Goal: Information Seeking & Learning: Learn about a topic

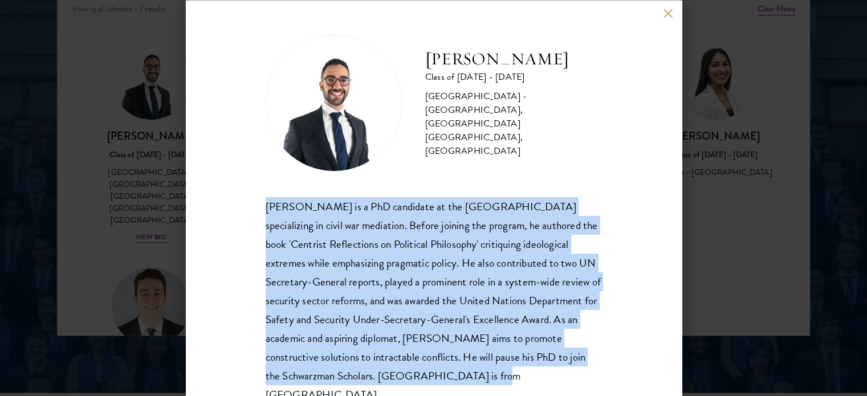
scroll to position [23, 0]
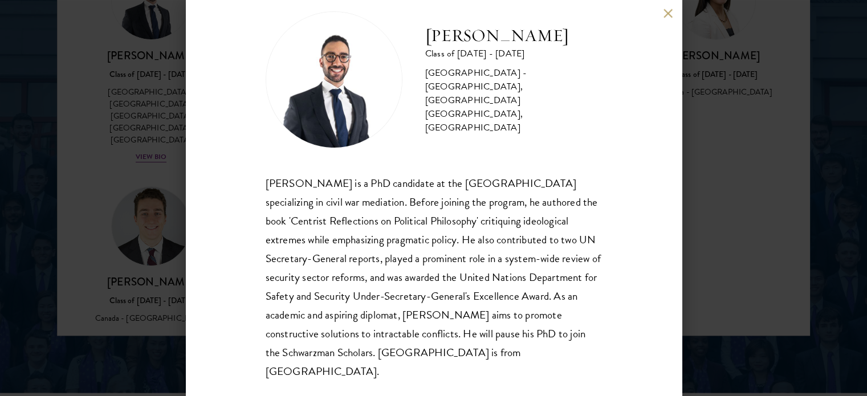
click at [657, 19] on div "Khalil Al-Wazir Class of 2024 - 2025 Palestine - University of East Anglia, Kin…" at bounding box center [434, 198] width 496 height 396
click at [671, 13] on button at bounding box center [668, 14] width 10 height 10
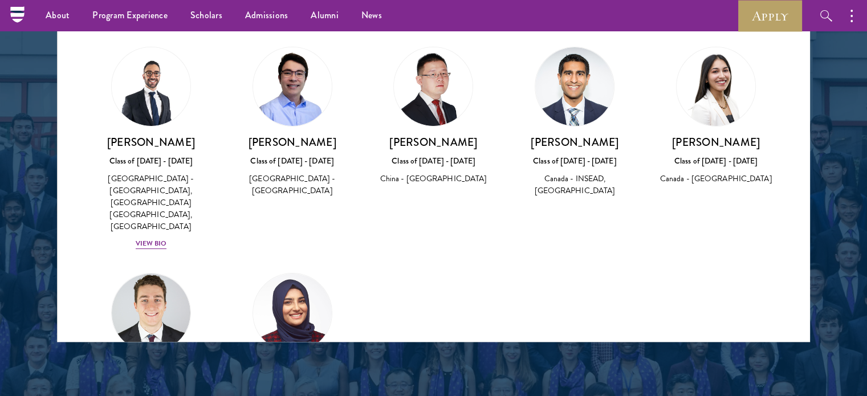
click at [725, 153] on div "Shreya Nayak Class of 2020 - 2021 Canada - University of Toronto" at bounding box center [715, 160] width 118 height 51
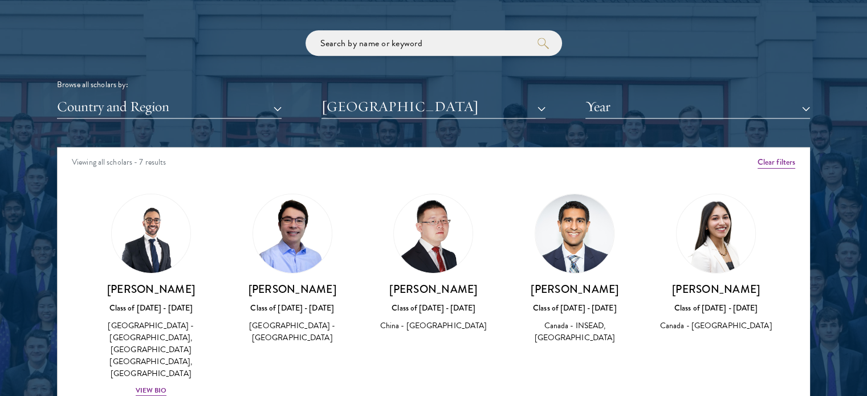
scroll to position [1366, 0]
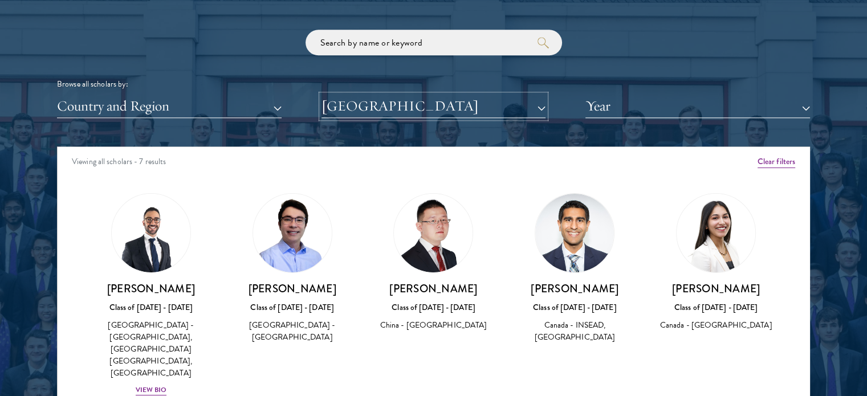
click at [493, 107] on button "[GEOGRAPHIC_DATA]" at bounding box center [433, 106] width 224 height 23
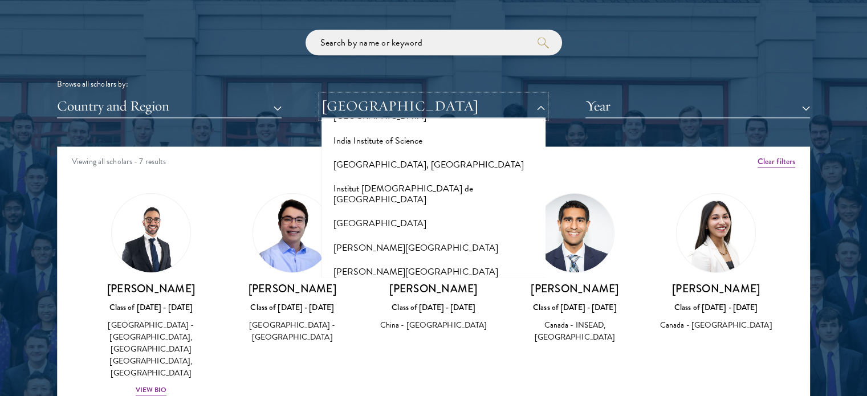
scroll to position [0, 0]
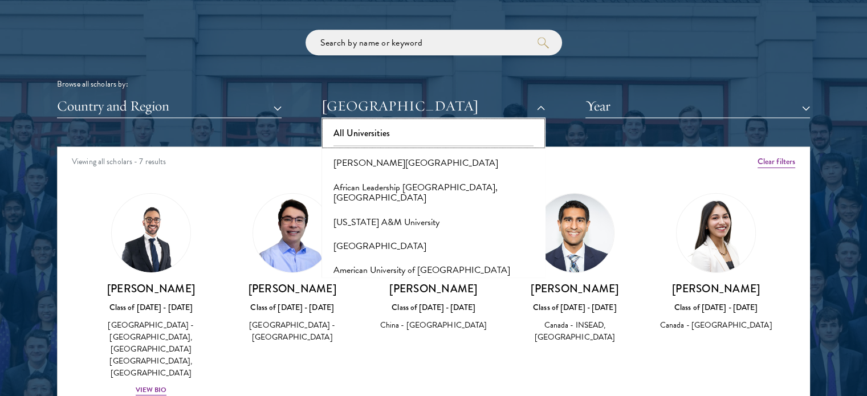
click at [434, 134] on button "All Universities" at bounding box center [434, 133] width 218 height 24
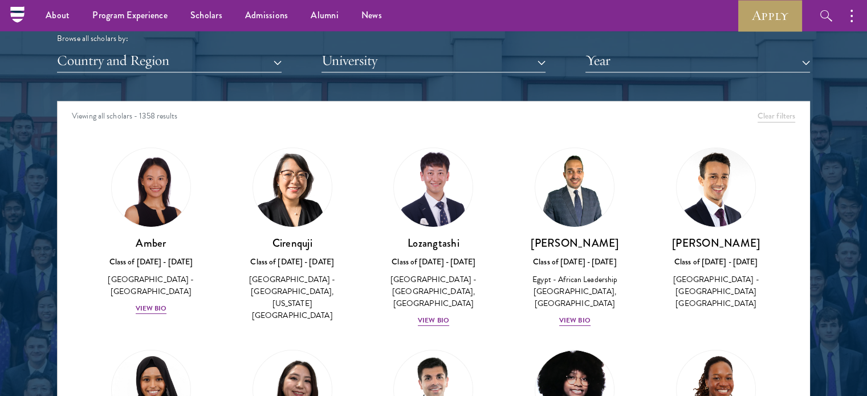
scroll to position [1389, 0]
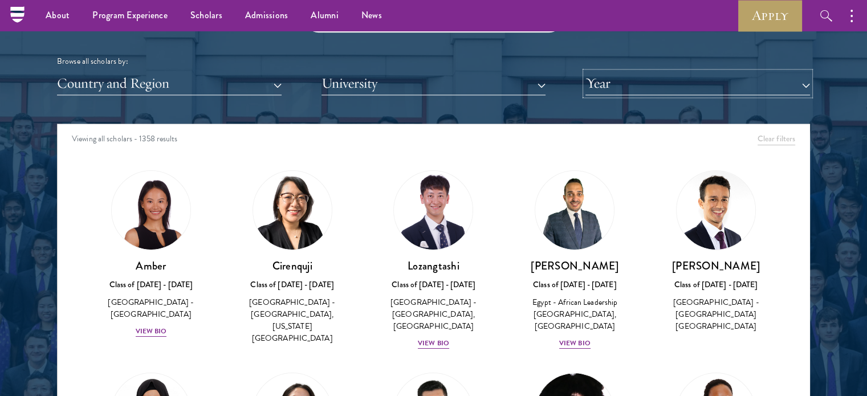
click at [608, 79] on button "Year" at bounding box center [697, 83] width 224 height 23
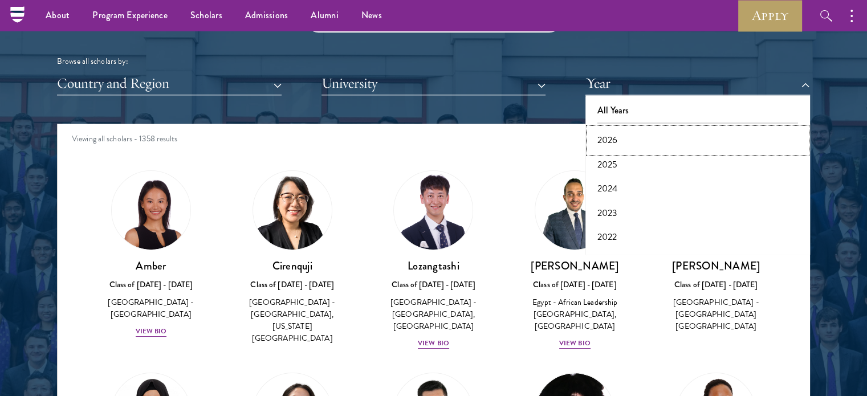
click at [609, 131] on button "2026" at bounding box center [698, 140] width 218 height 24
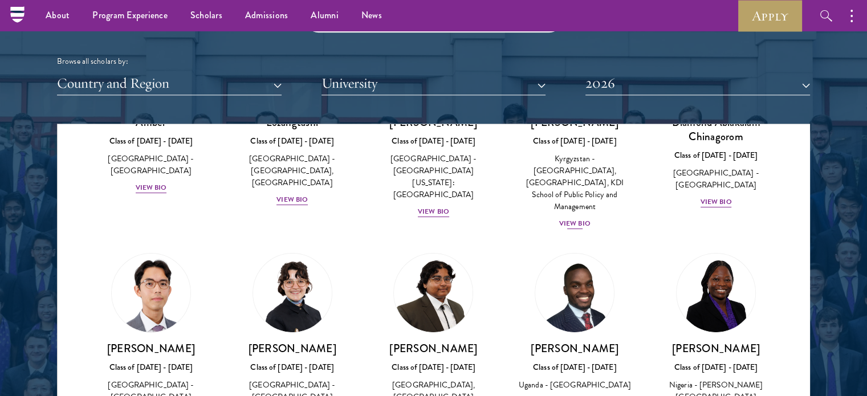
scroll to position [144, 0]
click at [295, 200] on div "View Bio" at bounding box center [291, 199] width 31 height 11
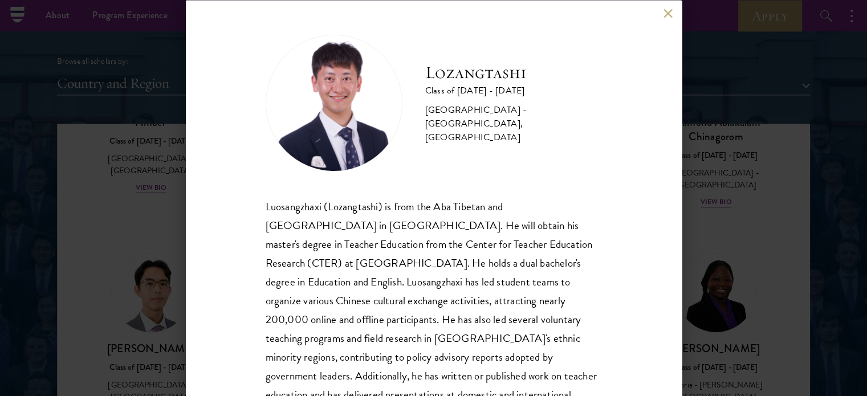
scroll to position [60, 0]
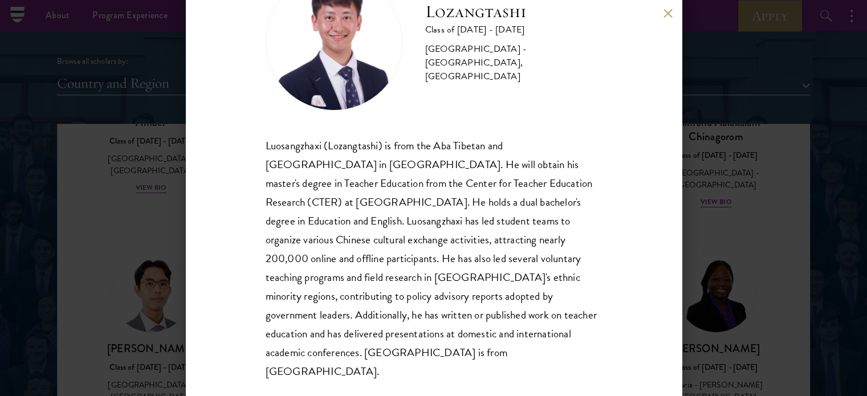
click at [375, 195] on div "Luosangzhaxi (Lozangtashi) is from the Aba Tibetan and Qiang Autonomous Prefect…" at bounding box center [433, 258] width 336 height 245
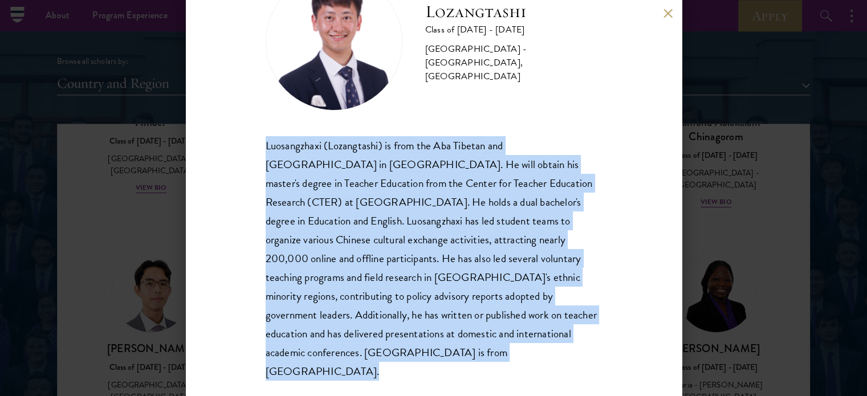
click at [375, 195] on div "Luosangzhaxi (Lozangtashi) is from the Aba Tibetan and Qiang Autonomous Prefect…" at bounding box center [433, 258] width 336 height 245
copy body "Luosangzhaxi (Lozangtashi) is from the Aba Tibetan and Qiang Autonomous Prefect…"
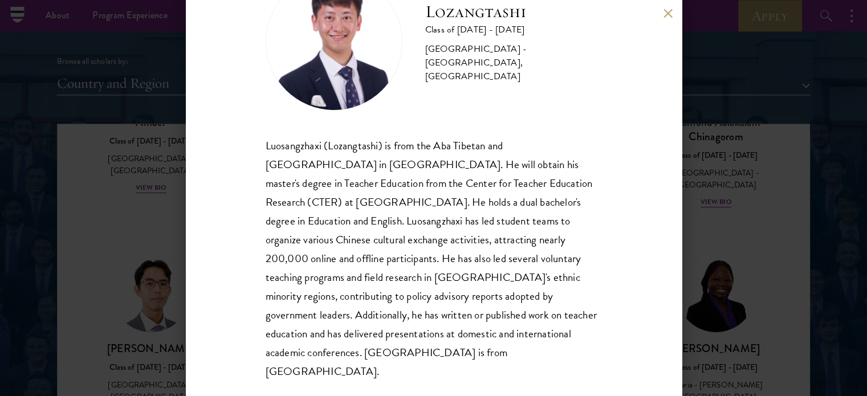
click at [660, 18] on div "Lozangtashi Class of 2025 - 2026 China - South-Central Minzu University, Beijin…" at bounding box center [434, 198] width 496 height 396
click at [664, 15] on button at bounding box center [668, 14] width 10 height 10
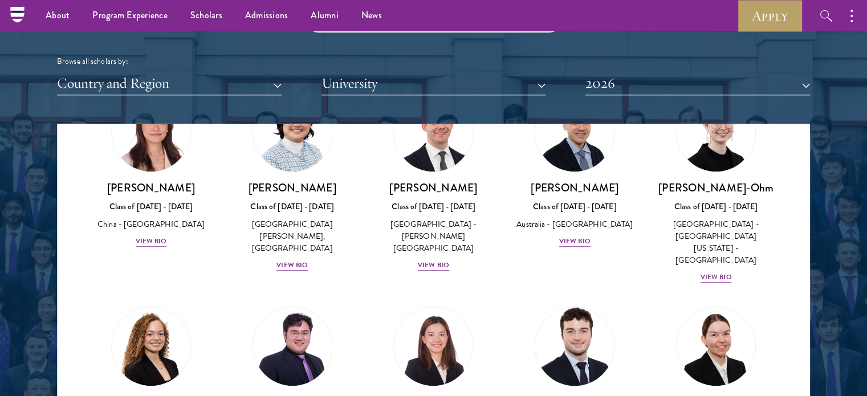
scroll to position [1139, 0]
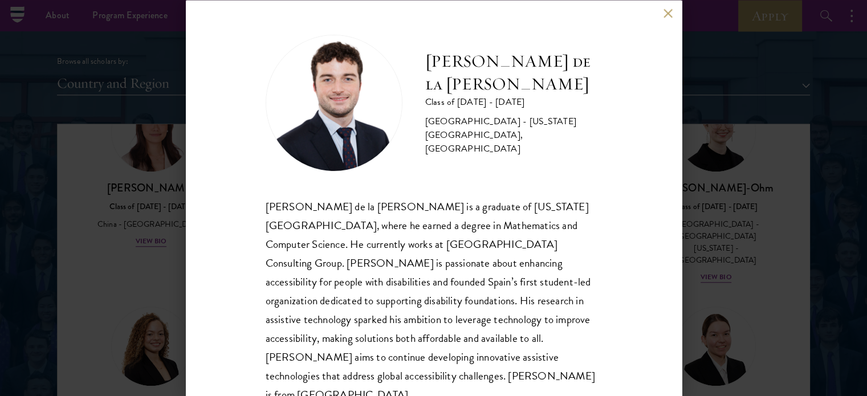
click at [431, 236] on span "Gonzalo de la Cruz is a graduate of New York University Abu Dhabi, where he ear…" at bounding box center [429, 300] width 329 height 205
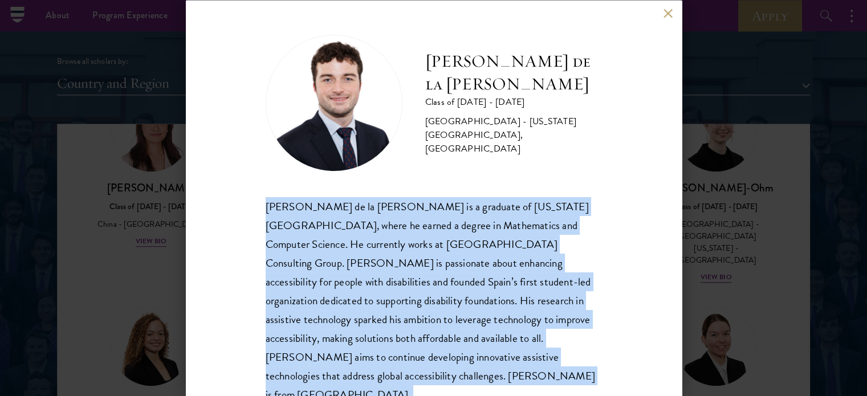
click at [431, 236] on span "Gonzalo de la Cruz is a graduate of New York University Abu Dhabi, where he ear…" at bounding box center [429, 300] width 329 height 205
copy body "Gonzalo de la Cruz is a graduate of New York University Abu Dhabi, where he ear…"
click at [668, 15] on button at bounding box center [668, 14] width 10 height 10
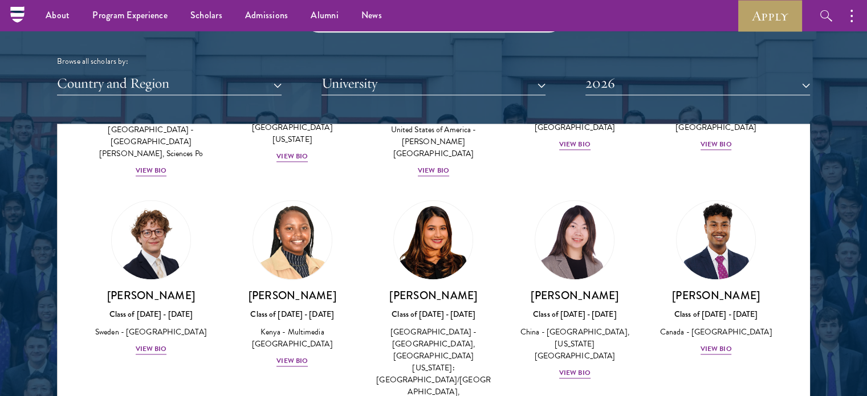
scroll to position [1723, 0]
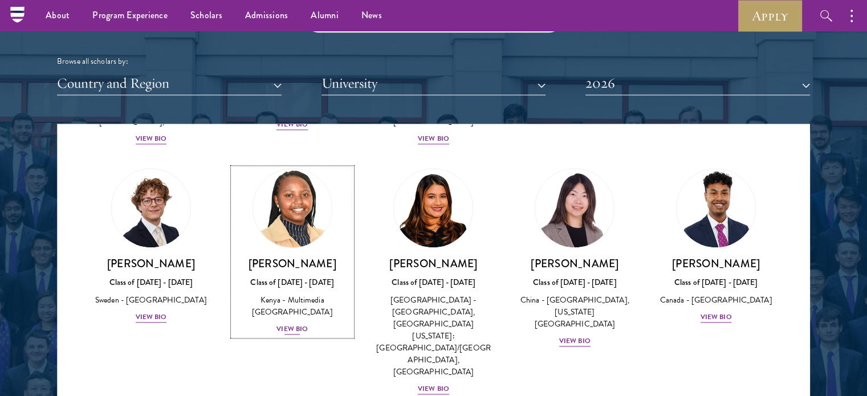
click at [293, 324] on div "View Bio" at bounding box center [291, 329] width 31 height 11
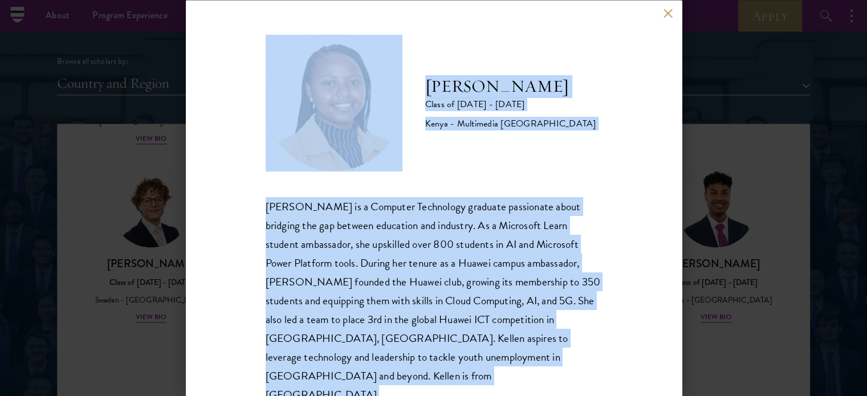
click at [602, 235] on div "Kellen Gitahi Class of 2025 - 2026 Kenya - Multimedia University of Kenya Kelle…" at bounding box center [434, 198] width 496 height 396
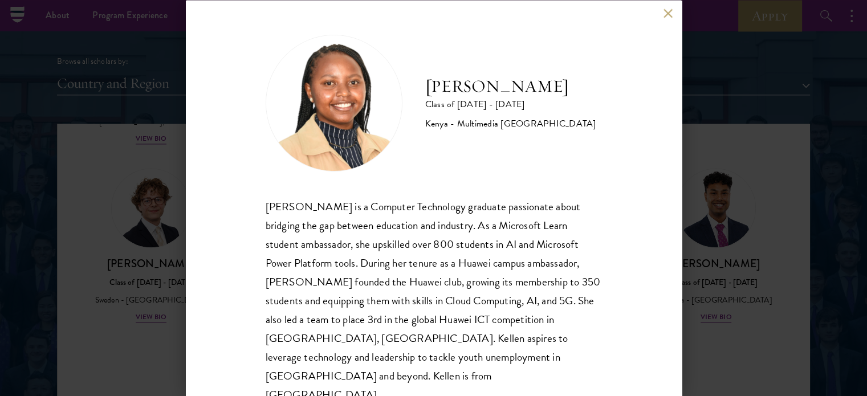
click at [471, 252] on div "Kellen Gitahi is a Computer Technology graduate passionate about bridging the g…" at bounding box center [433, 300] width 336 height 207
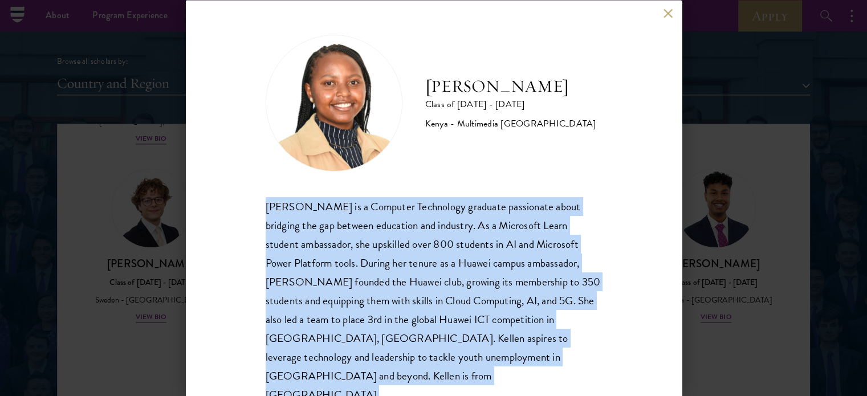
click at [471, 252] on div "Kellen Gitahi is a Computer Technology graduate passionate about bridging the g…" at bounding box center [433, 300] width 336 height 207
copy body "Kellen Gitahi is a Computer Technology graduate passionate about bridging the g…"
click at [668, 14] on button at bounding box center [668, 14] width 10 height 10
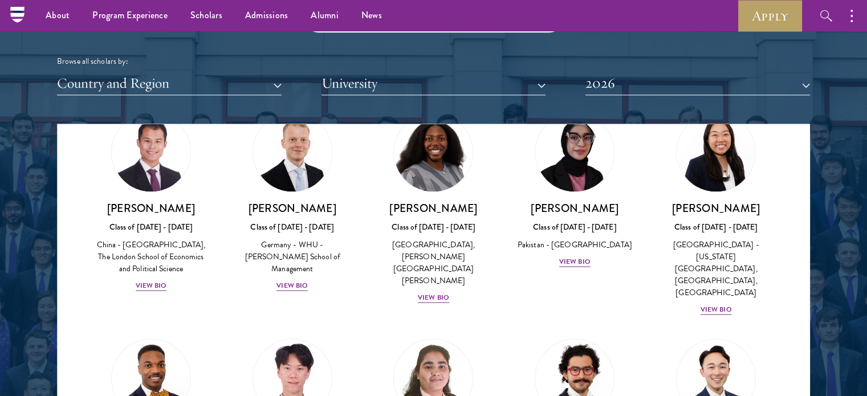
scroll to position [2232, 0]
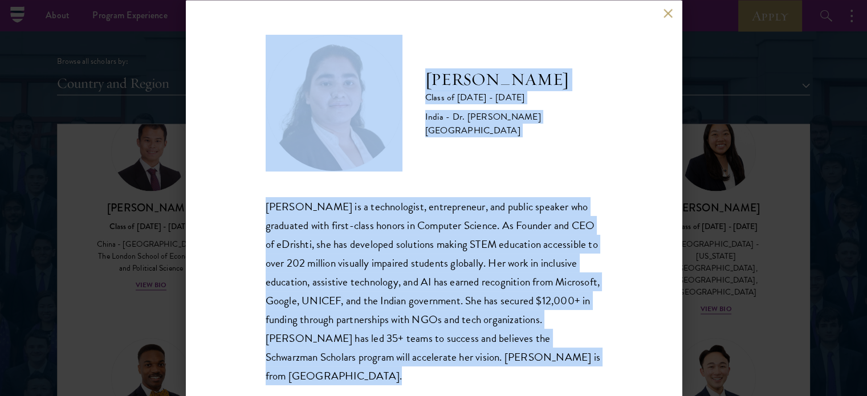
click at [588, 197] on div "Ishita Kapoor is a technologist, entrepreneur, and public speaker who graduated…" at bounding box center [433, 291] width 336 height 188
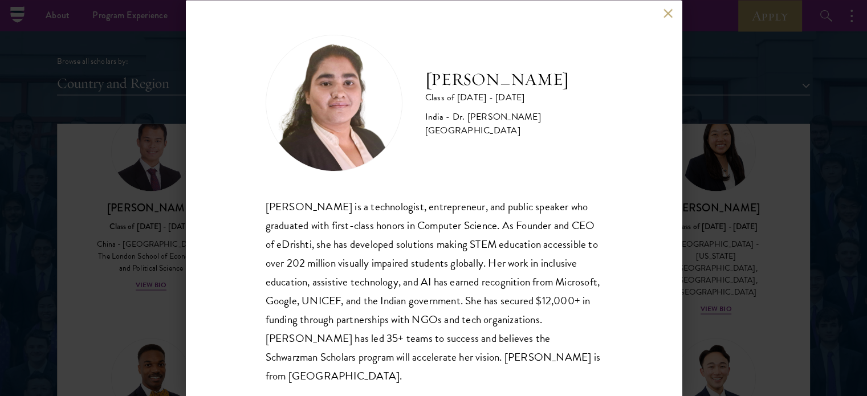
click at [456, 262] on div "Ishita Kapoor is a technologist, entrepreneur, and public speaker who graduated…" at bounding box center [433, 291] width 336 height 188
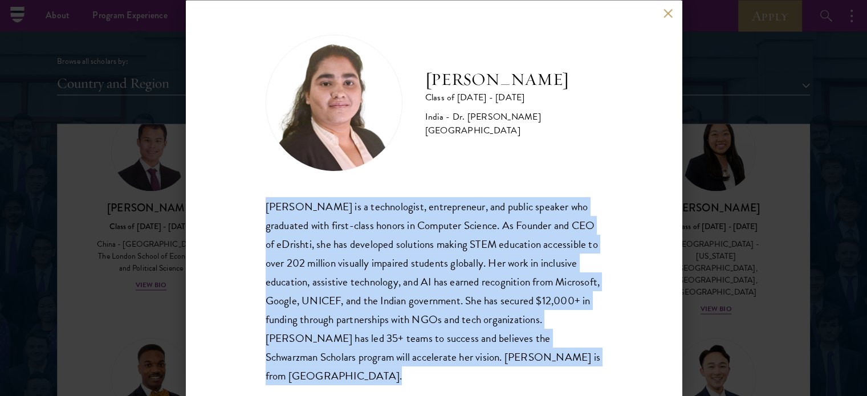
click at [456, 262] on div "Ishita Kapoor is a technologist, entrepreneur, and public speaker who graduated…" at bounding box center [433, 291] width 336 height 188
copy body "Ishita Kapoor is a technologist, entrepreneur, and public speaker who graduated…"
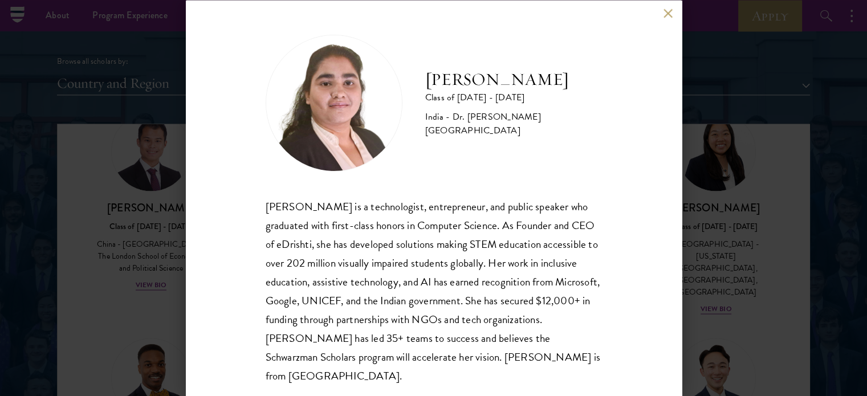
click at [661, 14] on div "Ishita Kapoor Class of 2025 - 2026 India - Dr. A P J Abdul Kalam Technical Univ…" at bounding box center [434, 198] width 496 height 396
click at [669, 15] on button at bounding box center [668, 14] width 10 height 10
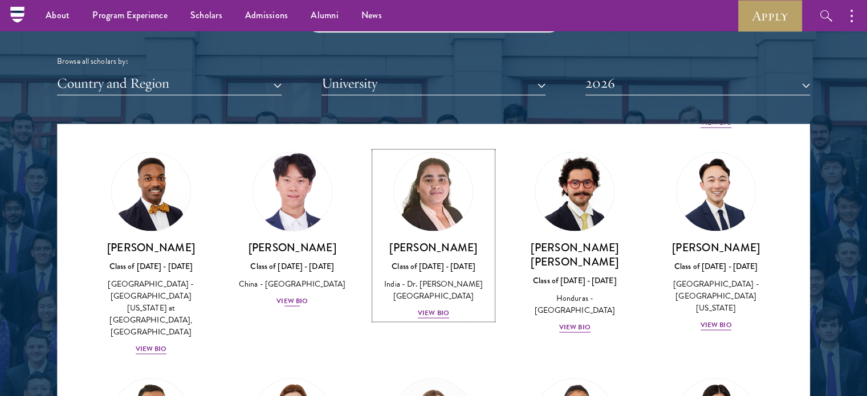
scroll to position [2418, 0]
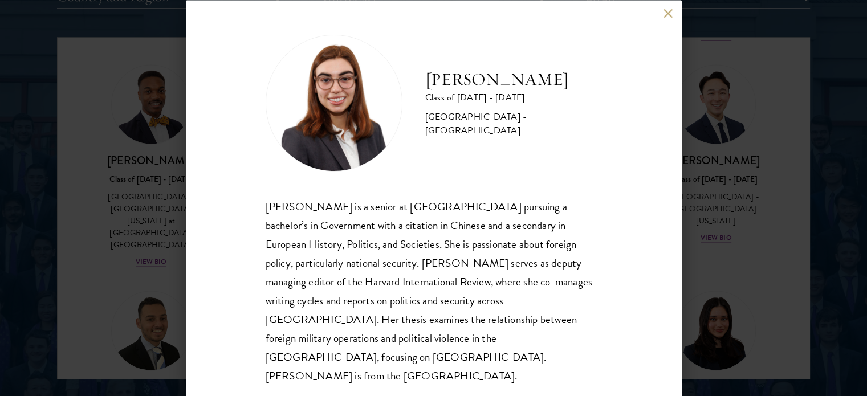
scroll to position [1479, 0]
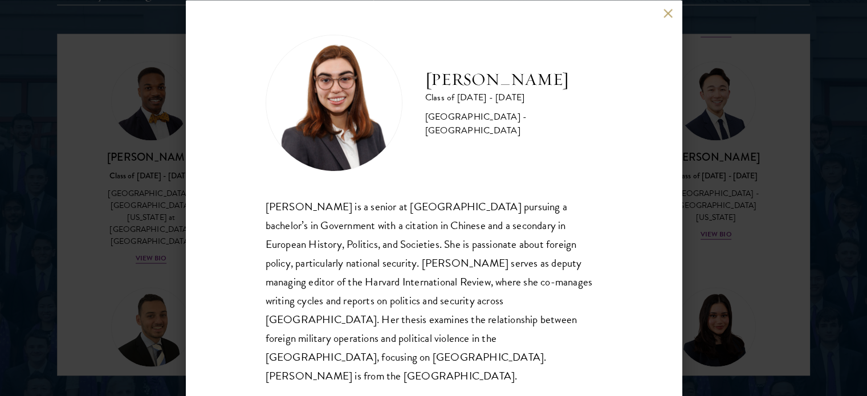
click at [389, 248] on div "Isabelle King is a senior at Harvard University pursuing a bachelor’s in Govern…" at bounding box center [433, 291] width 336 height 188
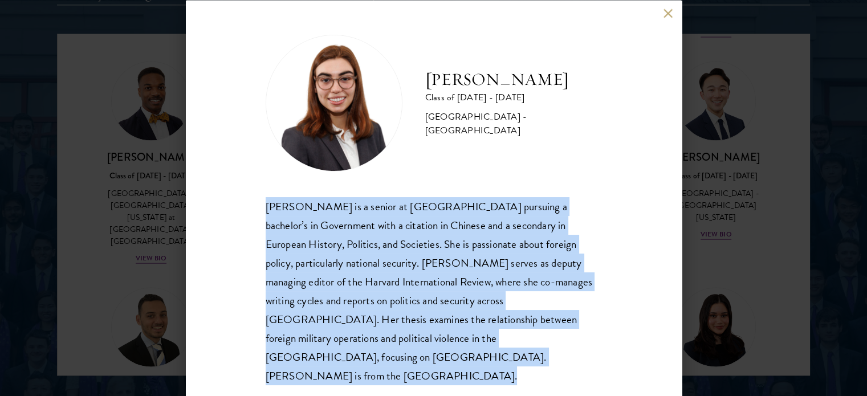
click at [389, 248] on div "Isabelle King is a senior at Harvard University pursuing a bachelor’s in Govern…" at bounding box center [433, 291] width 336 height 188
copy body "Isabelle King is a senior at Harvard University pursuing a bachelor’s in Govern…"
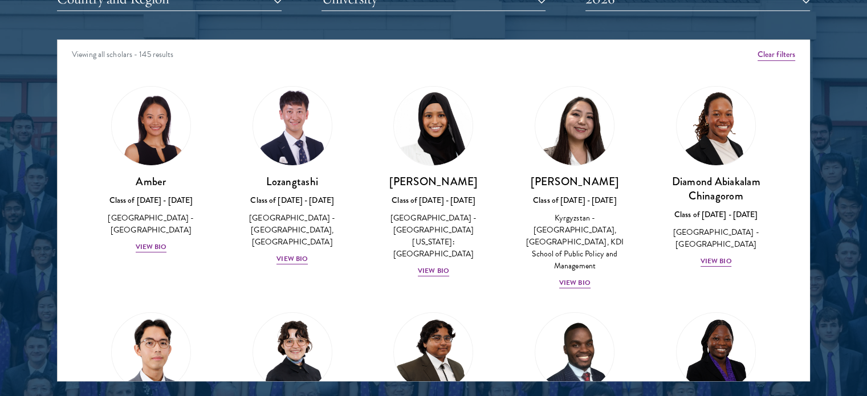
scroll to position [1474, 0]
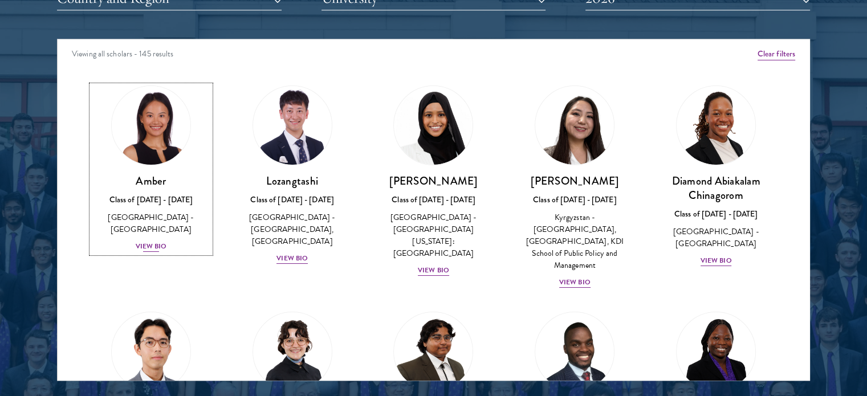
click at [148, 241] on div "View Bio" at bounding box center [151, 246] width 31 height 11
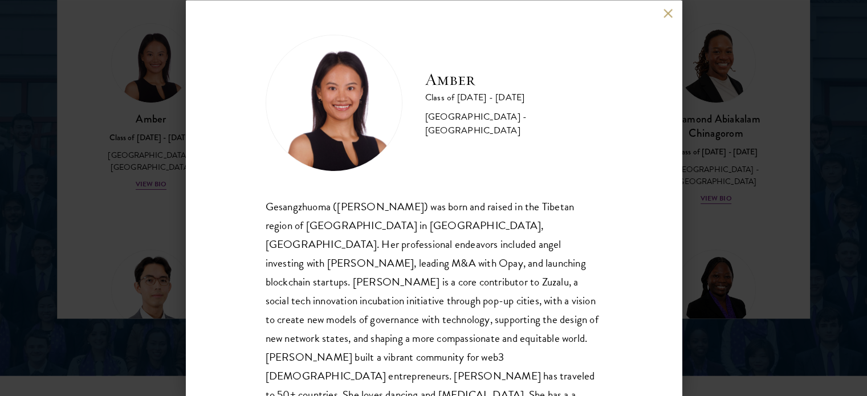
click at [456, 260] on div "Gesangzhuoma ([PERSON_NAME]) was born and raised in the Tibetan region of [GEOG…" at bounding box center [433, 319] width 336 height 245
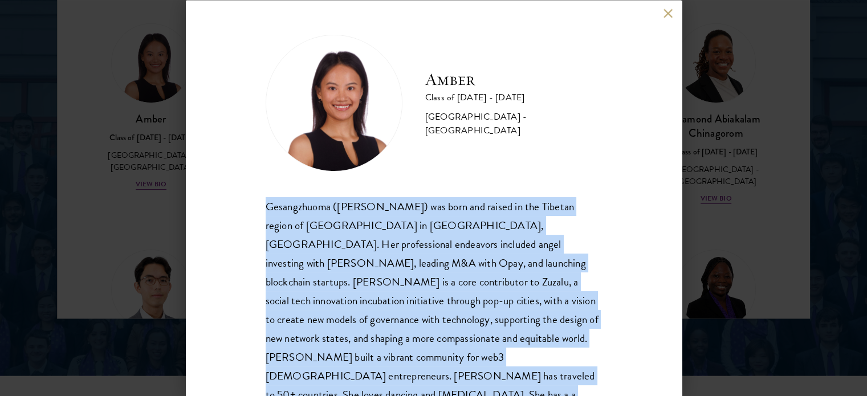
click at [456, 260] on div "Gesangzhuoma ([PERSON_NAME]) was born and raised in the Tibetan region of [GEOG…" at bounding box center [433, 319] width 336 height 245
copy body "Gesangzhuoma ([PERSON_NAME]) was born and raised in the Tibetan region of [GEOG…"
